Goal: Navigation & Orientation: Understand site structure

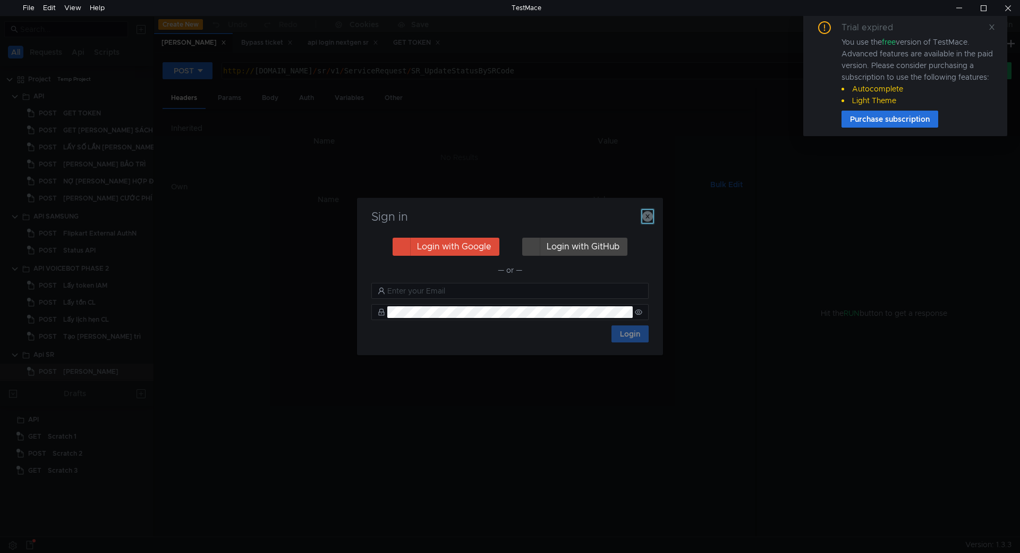
click at [649, 215] on icon "button" at bounding box center [647, 216] width 11 height 11
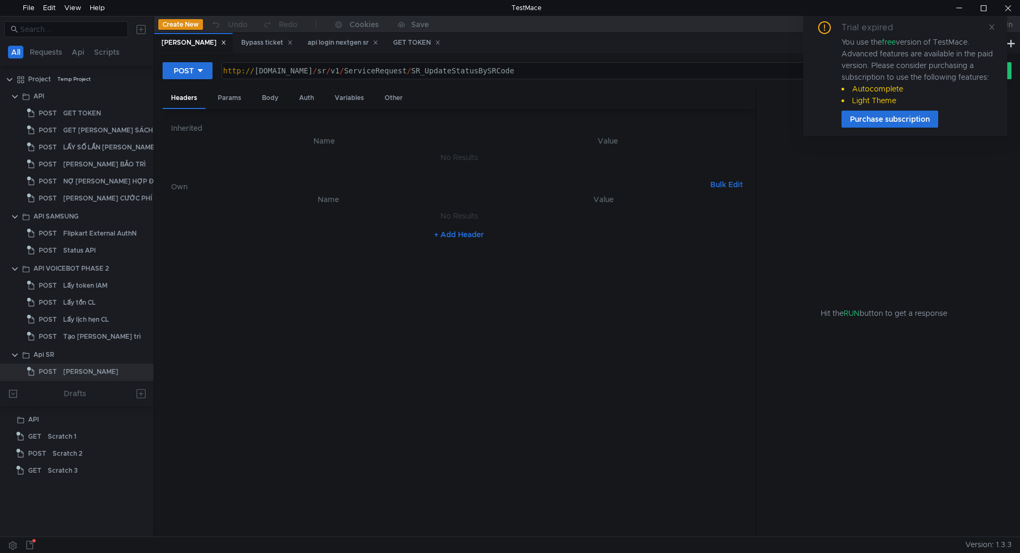
click at [538, 359] on nz-table "Name Value No Results + Add Header" at bounding box center [459, 360] width 576 height 335
click at [21, 78] on clr-icon at bounding box center [20, 79] width 9 height 9
click at [10, 79] on clr-icon at bounding box center [9, 79] width 9 height 9
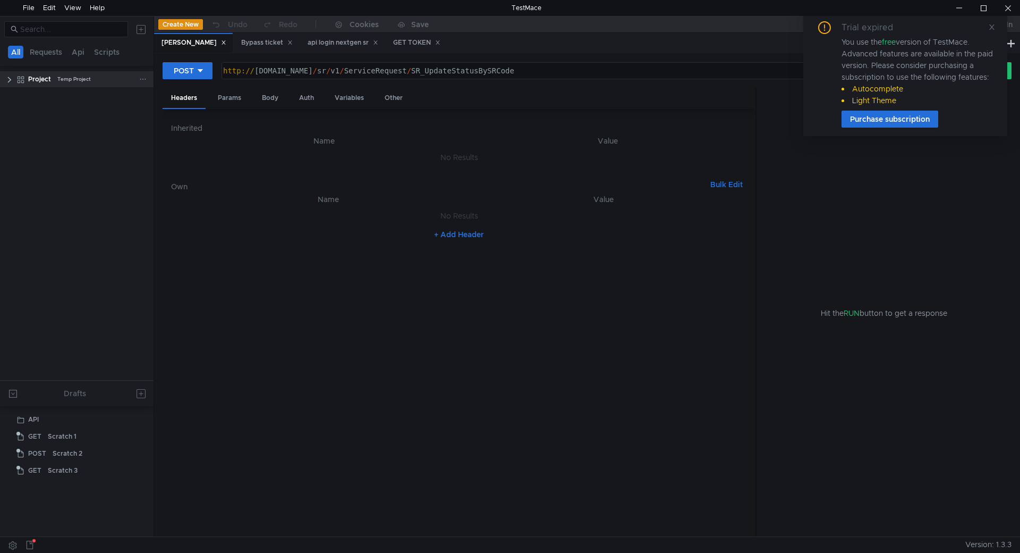
click at [140, 79] on icon at bounding box center [142, 78] width 7 height 7
click at [184, 145] on app-tour-anchor "Show in explorer" at bounding box center [187, 141] width 60 height 13
click at [995, 30] on icon at bounding box center [991, 26] width 7 height 7
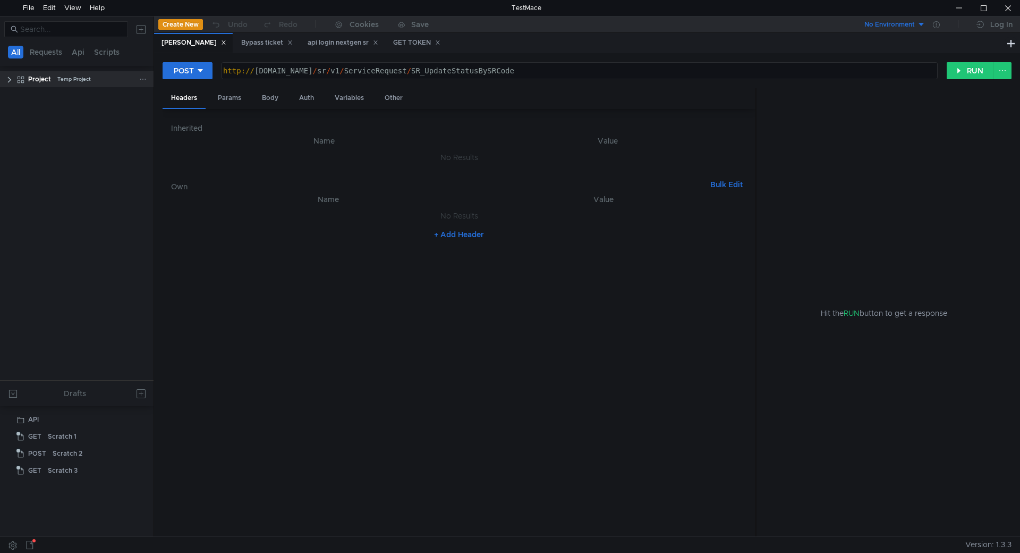
click at [145, 80] on icon at bounding box center [142, 78] width 7 height 7
click at [13, 81] on div at bounding box center [510, 276] width 1020 height 553
click at [12, 81] on clr-icon at bounding box center [9, 79] width 9 height 9
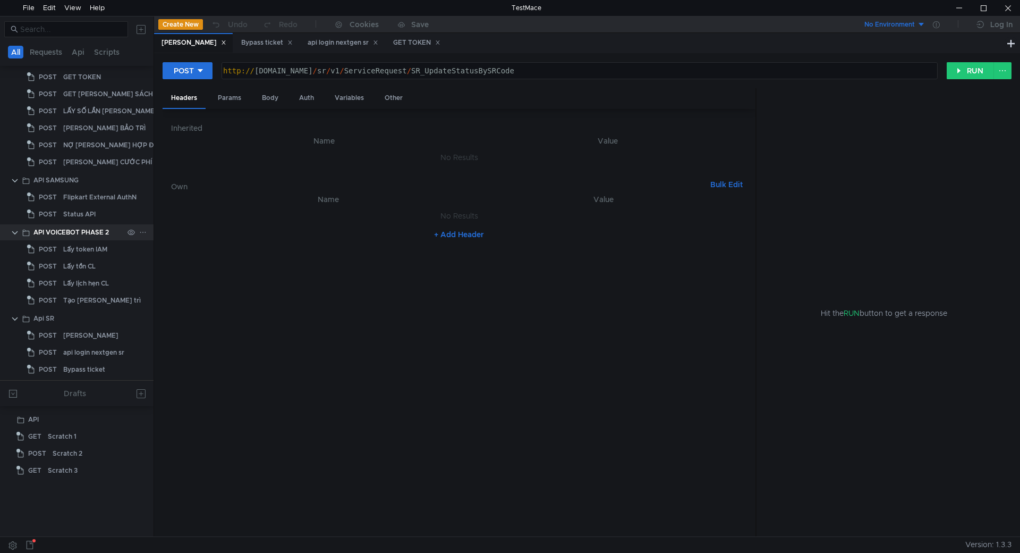
scroll to position [37, 0]
click at [963, 12] on div at bounding box center [959, 8] width 24 height 16
